Goal: Information Seeking & Learning: Learn about a topic

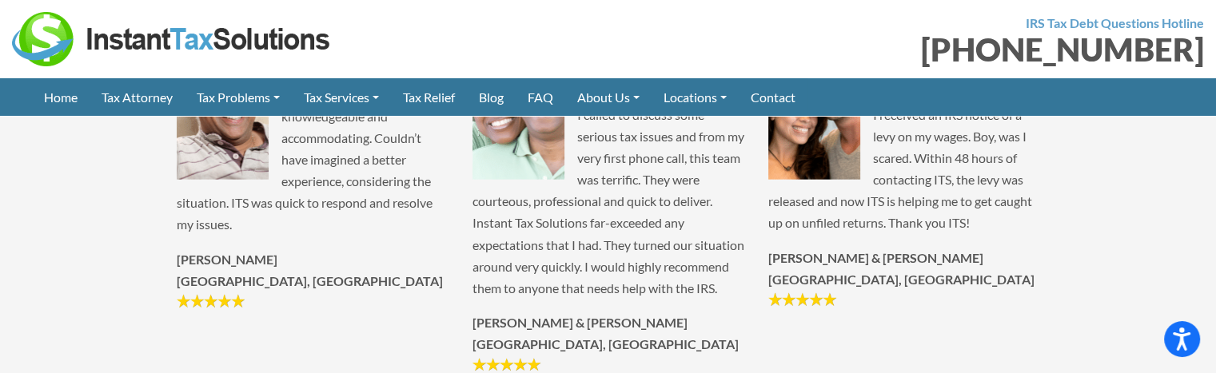
scroll to position [3831, 0]
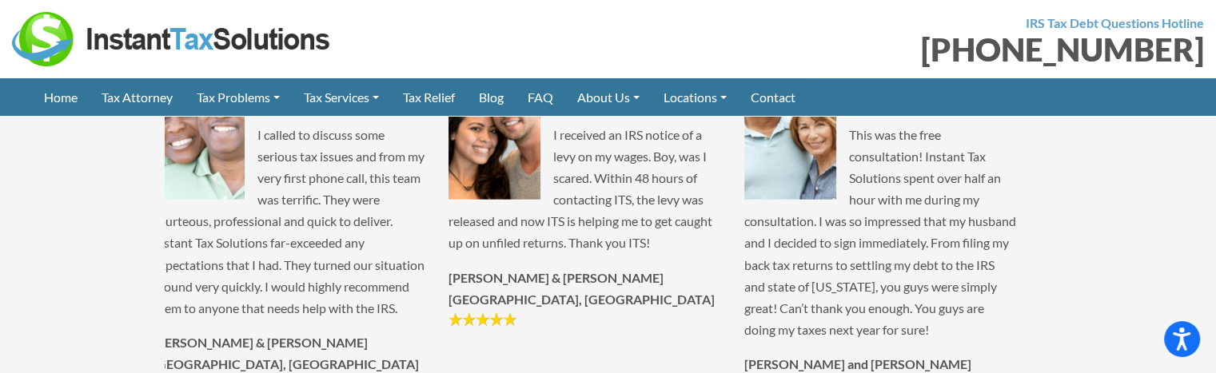
drag, startPoint x: 702, startPoint y: 122, endPoint x: 425, endPoint y: 137, distance: 277.0
click at [448, 137] on img at bounding box center [494, 128] width 92 height 143
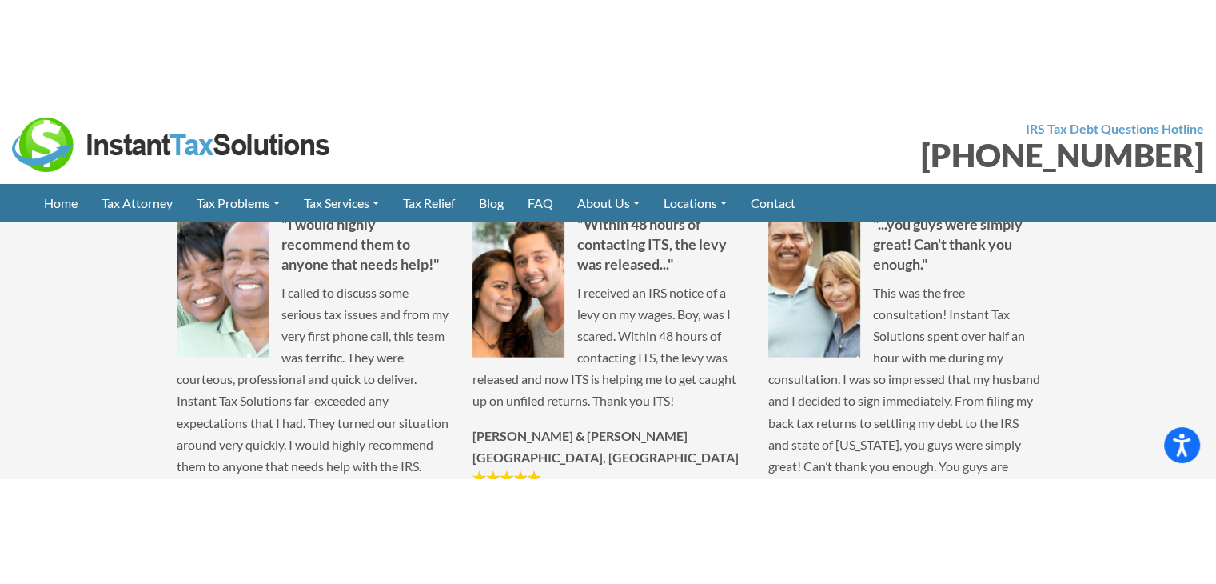
scroll to position [3751, 0]
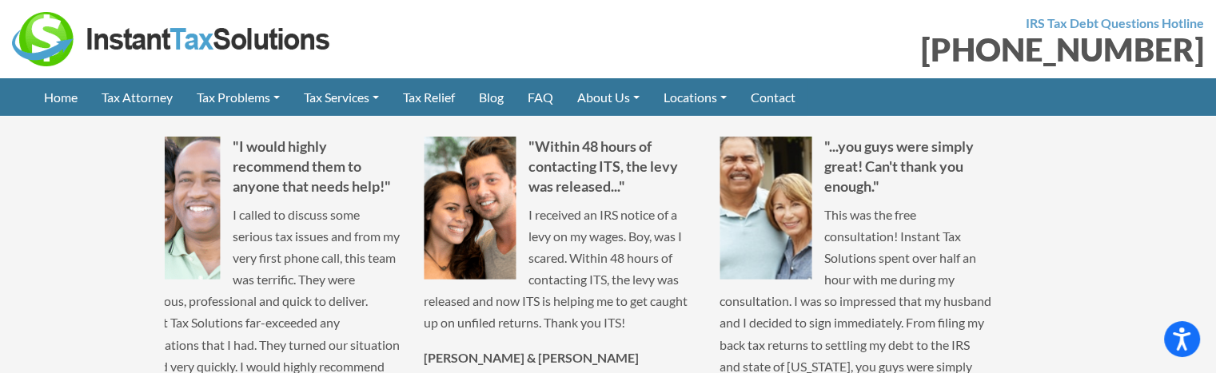
drag, startPoint x: 858, startPoint y: 254, endPoint x: 344, endPoint y: 254, distance: 514.0
click at [344, 254] on div ""The entire staff was very helpful and courteous through the process with no gi…" at bounding box center [1003, 326] width 5915 height 379
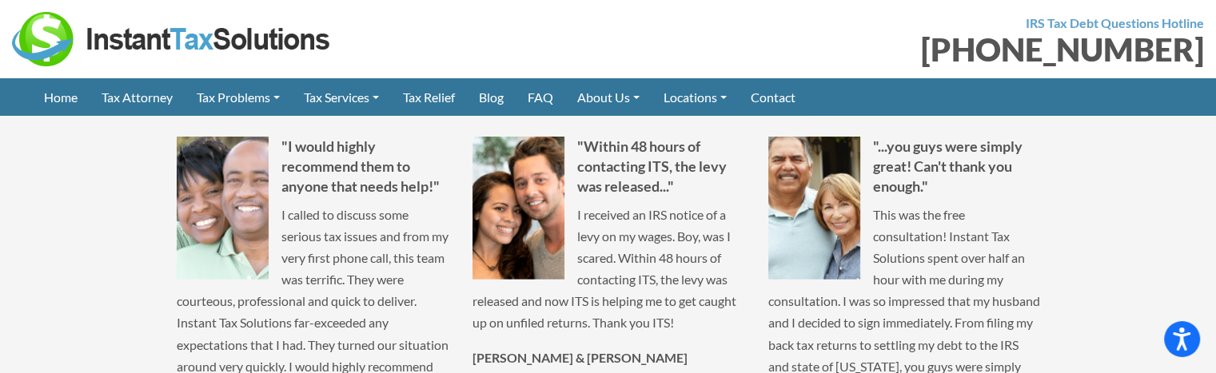
click at [460, 253] on div ""Within 48 hours of contacting ITS, the levy was released..." I received an IRS…" at bounding box center [608, 273] width 296 height 272
drag, startPoint x: 779, startPoint y: 306, endPoint x: 788, endPoint y: 315, distance: 12.4
click at [756, 309] on div ""Within 48 hours of contacting ITS, the levy was released..." I received an IRS…" at bounding box center [608, 273] width 296 height 272
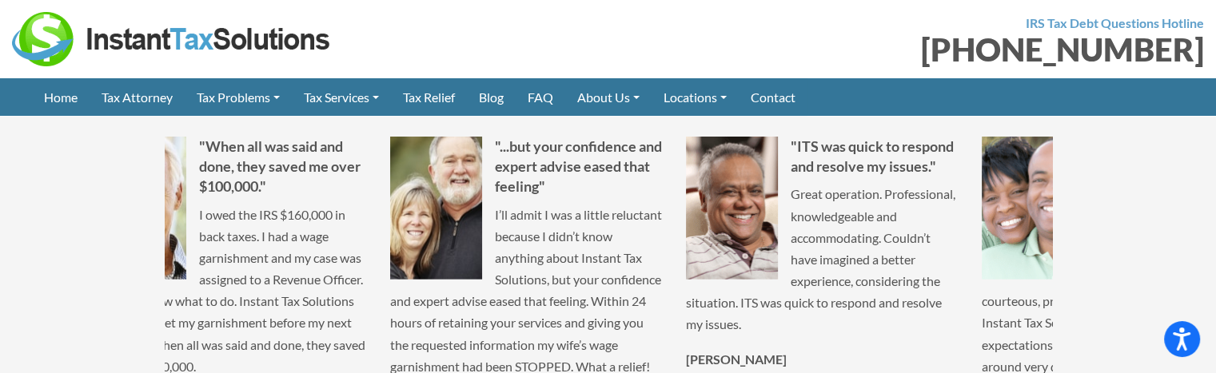
drag, startPoint x: 552, startPoint y: 316, endPoint x: 844, endPoint y: 314, distance: 292.6
click at [855, 312] on p "Great operation. Professional, knowledgeable and accommodating. Couldn’t have i…" at bounding box center [822, 259] width 272 height 152
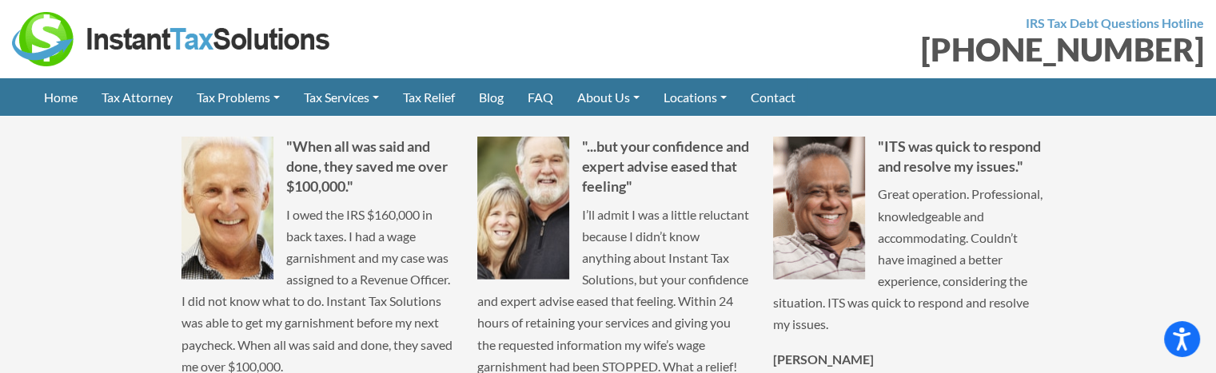
drag, startPoint x: 504, startPoint y: 313, endPoint x: 831, endPoint y: 313, distance: 327.7
click at [749, 313] on p "I’ll admit I was a little reluctant because I didn’t know anything about Instan…" at bounding box center [613, 291] width 272 height 174
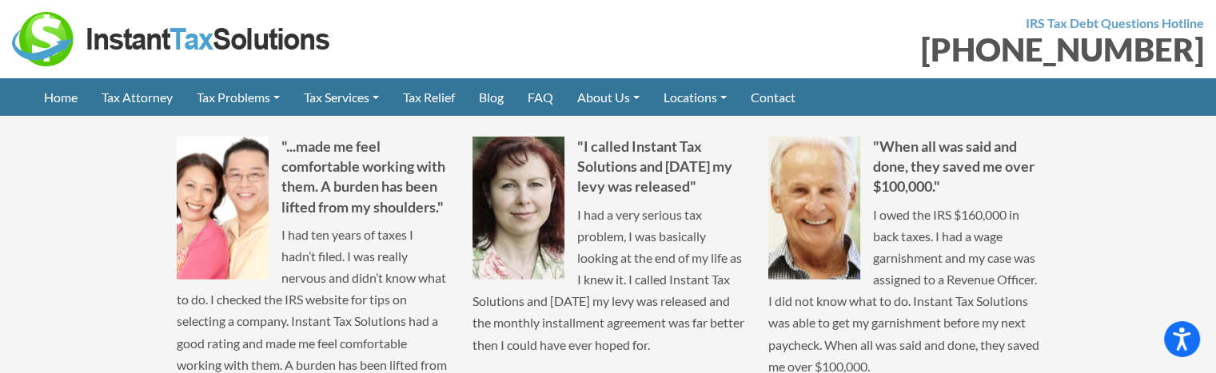
click at [739, 288] on div ""I called Instant Tax Solutions and within 3 days my levy was released" I had a…" at bounding box center [608, 283] width 296 height 293
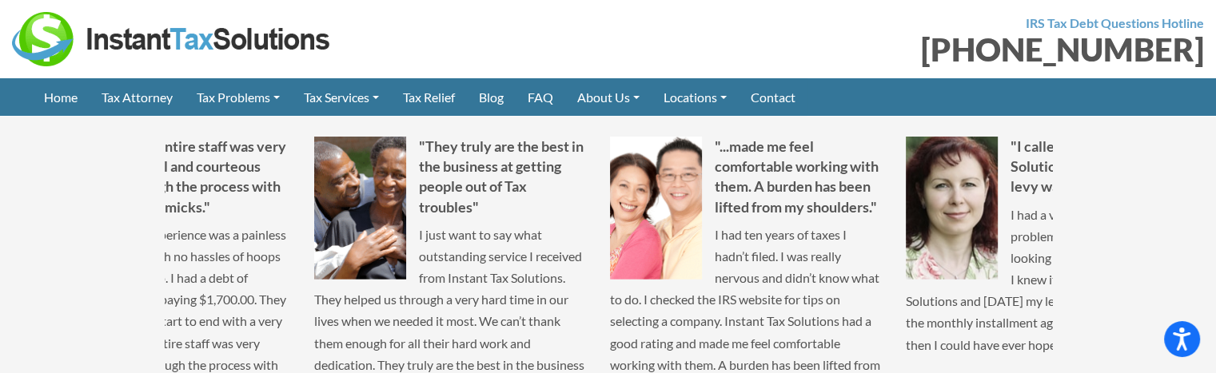
drag, startPoint x: 524, startPoint y: 263, endPoint x: 732, endPoint y: 264, distance: 207.8
click at [586, 264] on p "I just want to say what outstanding service I received from Instant Tax Solutio…" at bounding box center [450, 332] width 272 height 217
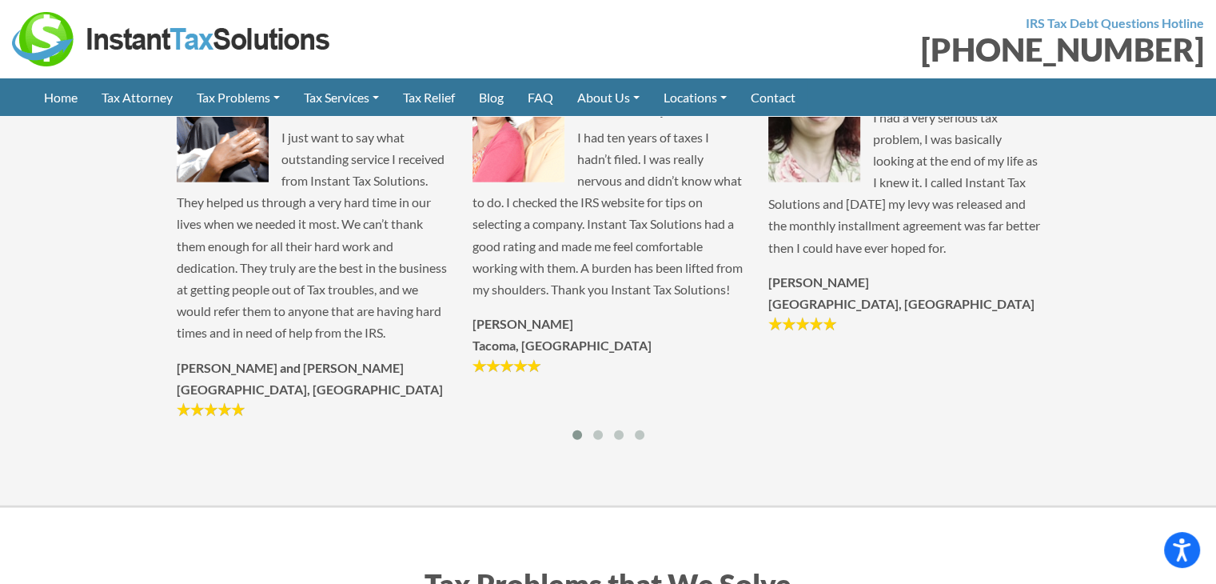
scroll to position [3837, 0]
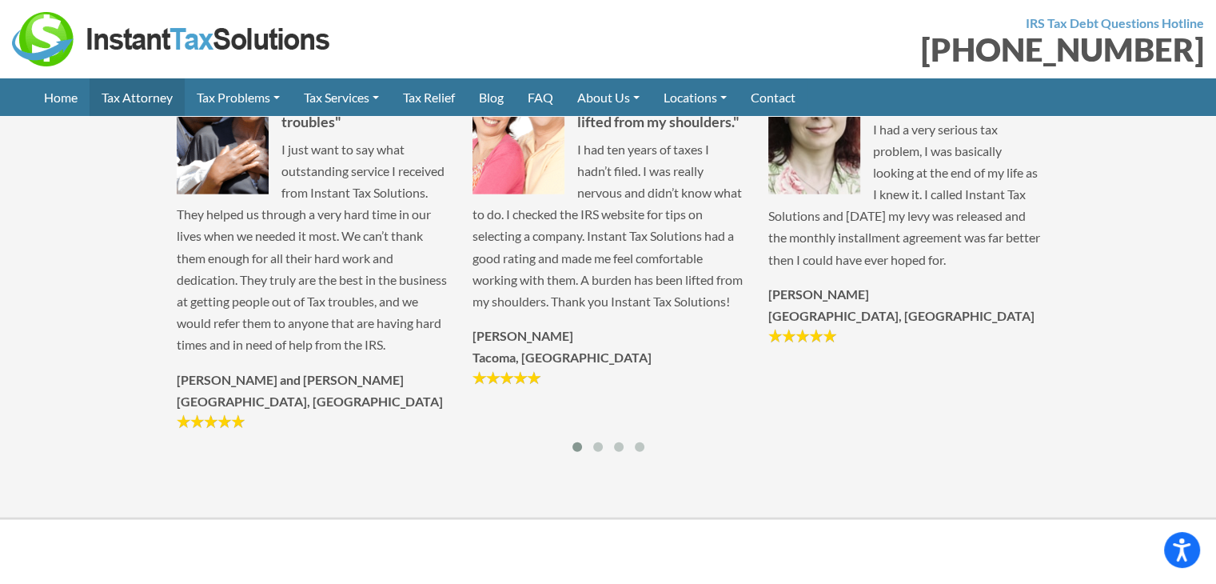
click at [126, 103] on link "Tax Attorney" at bounding box center [137, 97] width 95 height 38
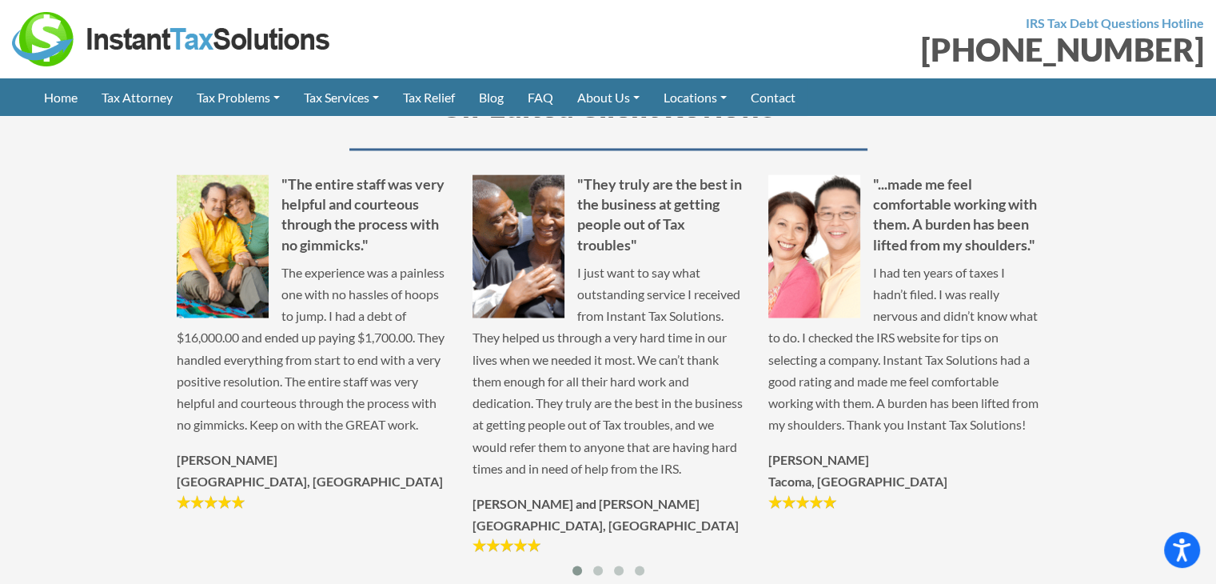
scroll to position [2398, 0]
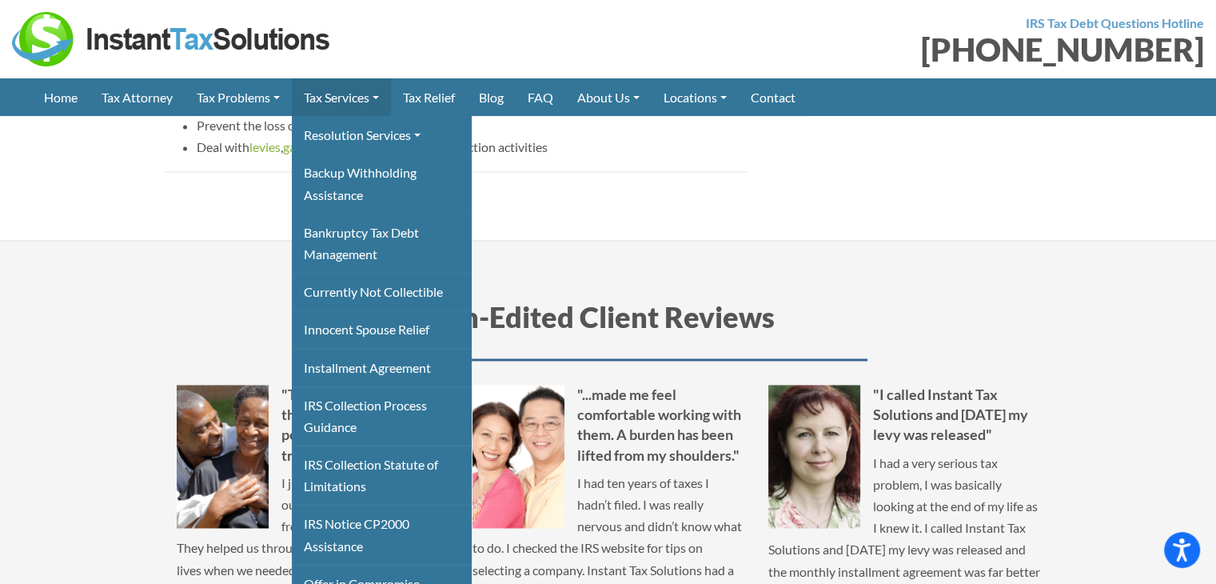
click at [342, 95] on link "Tax Services" at bounding box center [341, 97] width 99 height 38
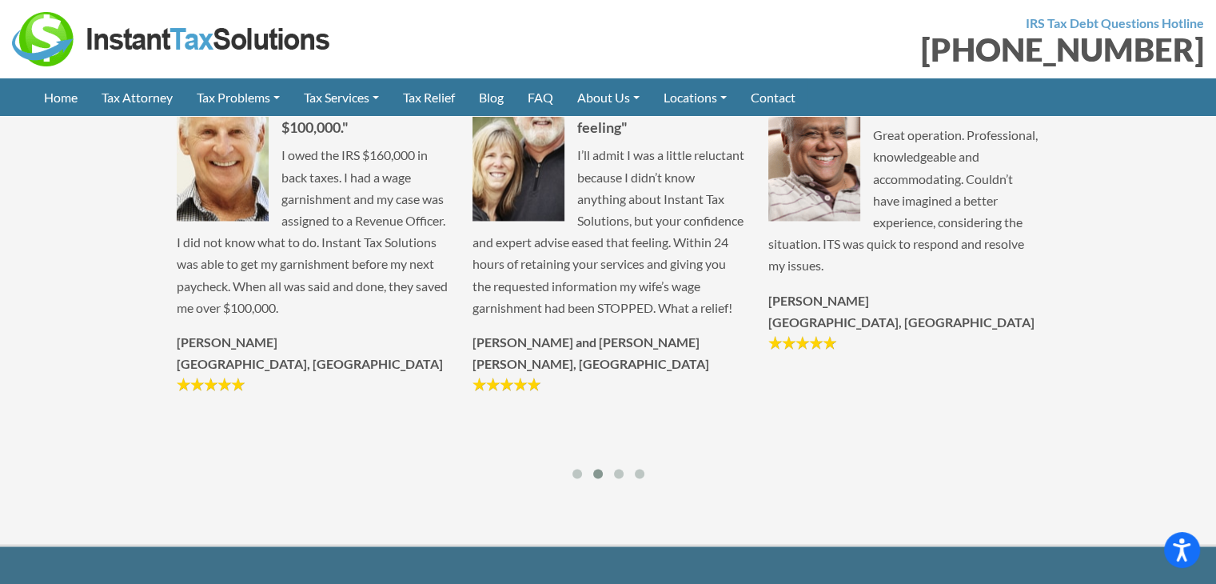
scroll to position [2478, 0]
